Goal: Transaction & Acquisition: Purchase product/service

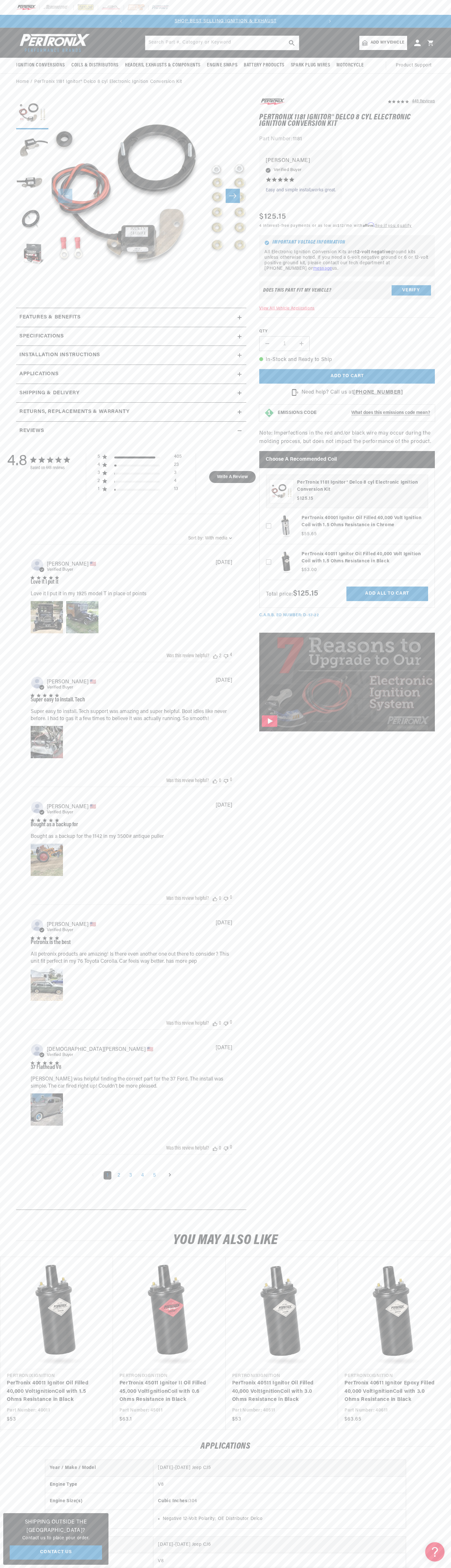
click at [33, 28] on slideshow-component "SHOP BEST SELLING IGNITION & EXHAUST FREE SHIPPING ON ORDERS OVER $109" at bounding box center [226, 21] width 451 height 13
click at [434, 223] on div "Regular price $125.15 Sale price $125.15 Regular price Save % Unit price / per" at bounding box center [346, 220] width 175 height 19
click at [384, 1568] on html "Skip to content Your cart Your cart is empty Get the right parts the first time…" at bounding box center [226, 784] width 451 height 1568
click at [11, 940] on section "448 Reviews" at bounding box center [226, 656] width 451 height 1130
